Goal: Check status: Check status

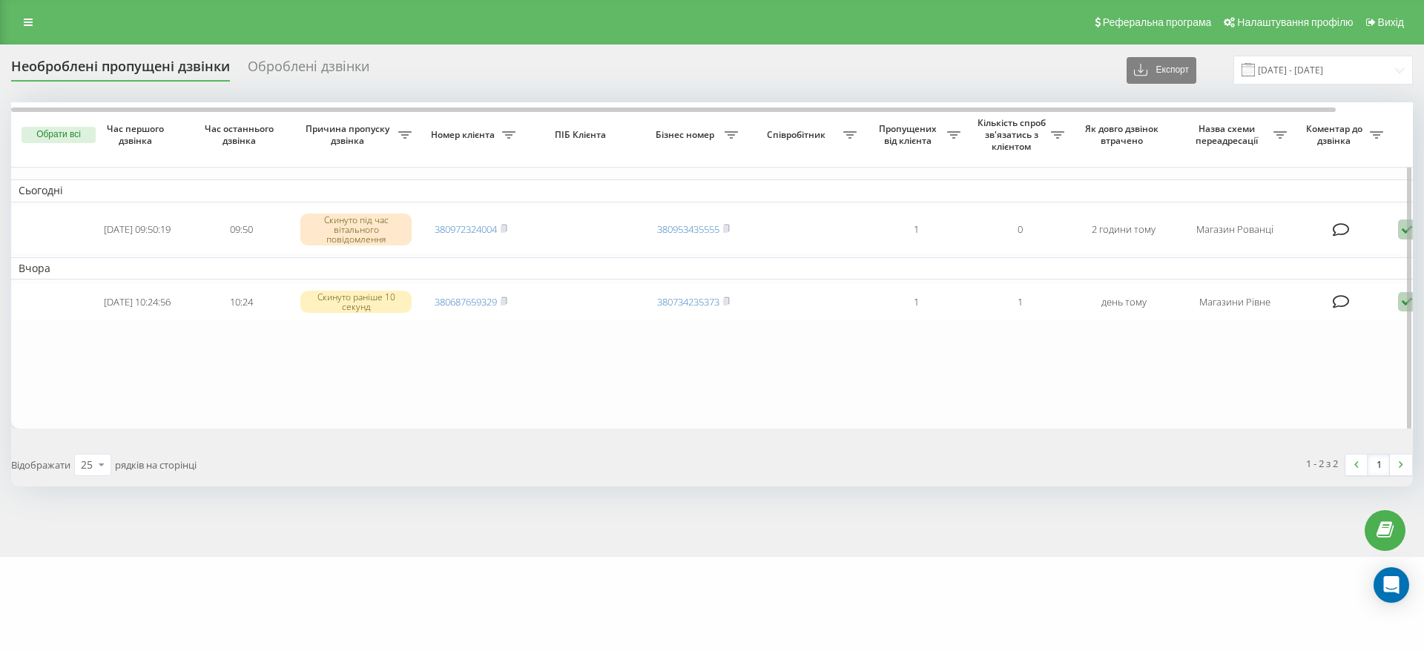
click at [829, 374] on table "Сьогодні [DATE] 09:50:19 09:50 Скинуто під час вітального повідомлення 38097232…" at bounding box center [752, 265] width 1483 height 326
click at [786, 414] on table "Сьогодні [DATE] 09:50:19 09:50 Скинуто під час вітального повідомлення 38097232…" at bounding box center [752, 265] width 1483 height 326
